Goal: Task Accomplishment & Management: Use online tool/utility

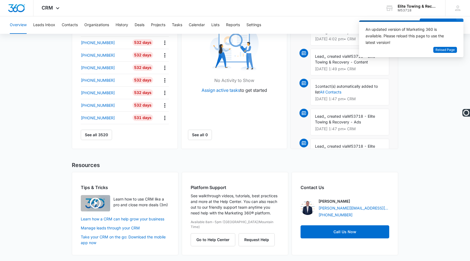
click at [46, 90] on main "Overview Total Leads 3520 2 New [DATE] Go to Leads Lead Submissions this Week 4…" at bounding box center [235, 52] width 470 height 419
click at [435, 96] on main "Overview Total Leads 3520 2 New [DATE] Go to Leads Lead Submissions this Week 4…" at bounding box center [235, 52] width 470 height 419
click at [433, 81] on main "Overview Total Leads 3520 2 New [DATE] Go to Leads Lead Submissions this Week 4…" at bounding box center [235, 52] width 470 height 419
drag, startPoint x: 372, startPoint y: 24, endPoint x: 397, endPoint y: 54, distance: 39.6
click at [397, 54] on div "An updated version of Marketing 360 is available. Please reload this page to us…" at bounding box center [411, 38] width 104 height 37
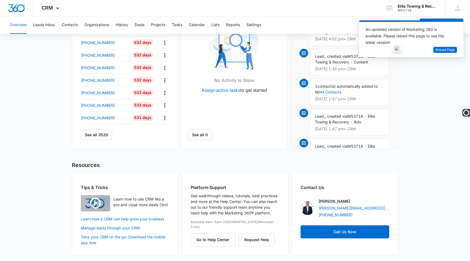
click at [425, 74] on main "Overview Total Leads 3520 2 New [DATE] Go to Leads Lead Submissions this Week 4…" at bounding box center [235, 52] width 470 height 419
click at [447, 29] on div "An updated version of Marketing 360 is available. Please reload this page to us…" at bounding box center [408, 36] width 85 height 20
click at [447, 49] on span "Reload Page" at bounding box center [445, 49] width 19 height 5
